Goal: Task Accomplishment & Management: Manage account settings

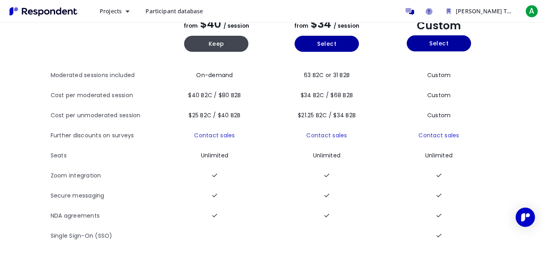
scroll to position [77, 0]
click at [169, 15] on link "Participant database" at bounding box center [174, 11] width 70 height 14
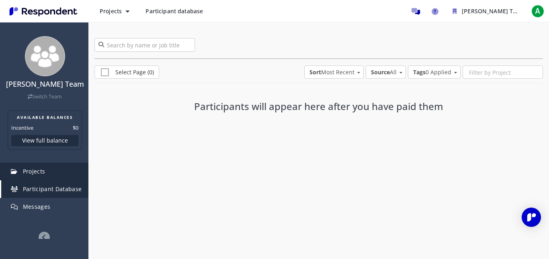
click at [35, 174] on link "Projects" at bounding box center [44, 172] width 87 height 18
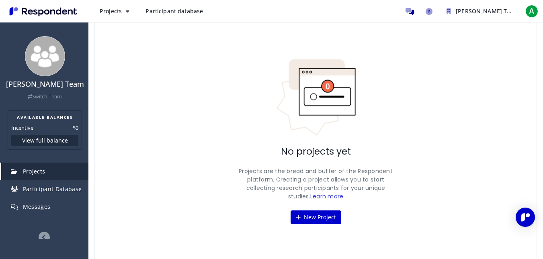
scroll to position [31, 0]
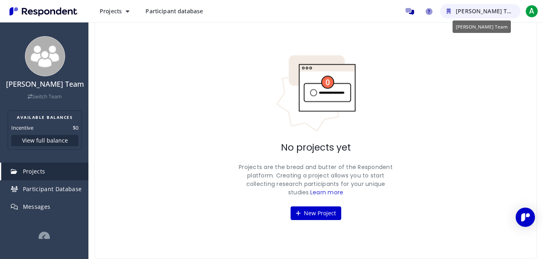
click at [499, 9] on span "[PERSON_NAME] Team" at bounding box center [487, 11] width 63 height 8
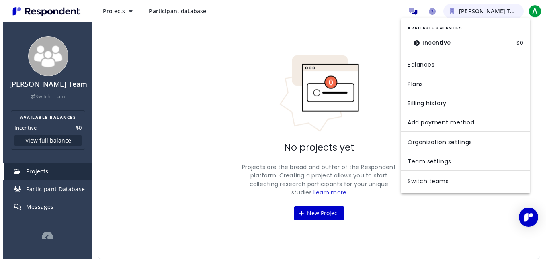
scroll to position [0, 0]
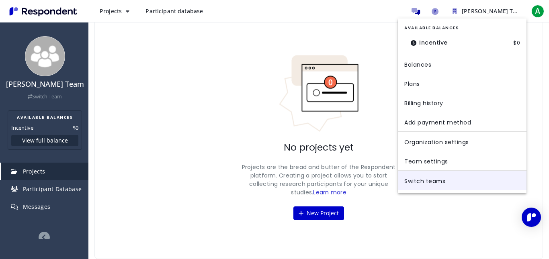
click at [424, 177] on link "Switch teams" at bounding box center [462, 180] width 129 height 19
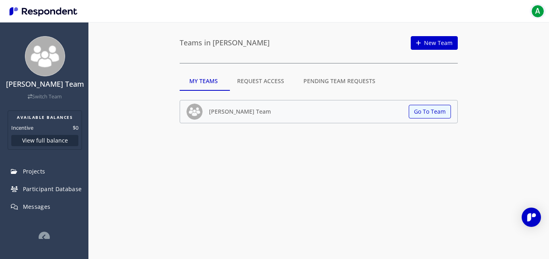
click at [538, 11] on span "A" at bounding box center [537, 11] width 13 height 13
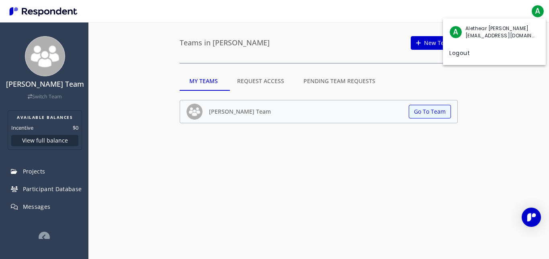
click at [500, 92] on md-backdrop at bounding box center [274, 129] width 549 height 259
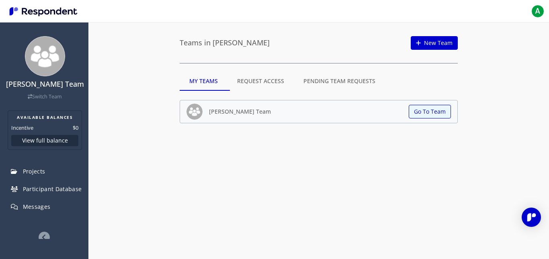
click at [523, 7] on div "A" at bounding box center [319, 11] width 452 height 14
drag, startPoint x: 537, startPoint y: 12, endPoint x: 357, endPoint y: 166, distance: 236.8
click at [357, 166] on div "[PERSON_NAME] Team Switch Team AVAILABLE BALANCES Incentive $0 View full balanc…" at bounding box center [274, 129] width 549 height 259
click at [535, 10] on span "A" at bounding box center [537, 11] width 13 height 13
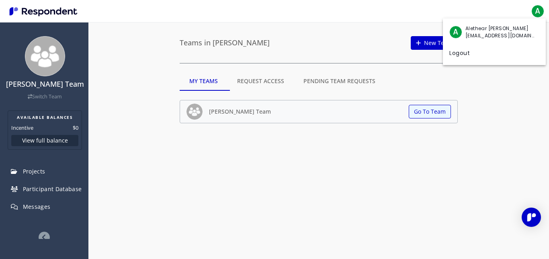
click at [519, 143] on md-backdrop at bounding box center [274, 129] width 549 height 259
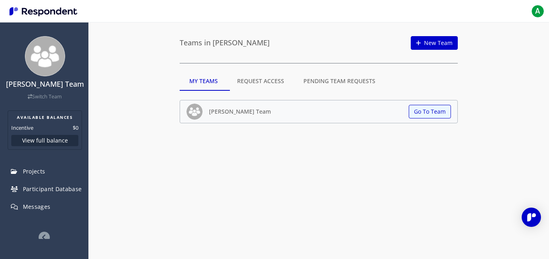
drag, startPoint x: 540, startPoint y: 8, endPoint x: 374, endPoint y: 41, distance: 169.5
click at [374, 41] on section "Teams in [PERSON_NAME] New Team" at bounding box center [319, 43] width 278 height 16
click at [539, 13] on span "A" at bounding box center [537, 11] width 13 height 13
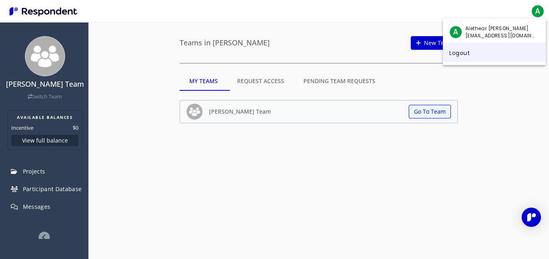
click at [454, 54] on link "Logout" at bounding box center [494, 52] width 103 height 19
